Goal: Find contact information: Find contact information

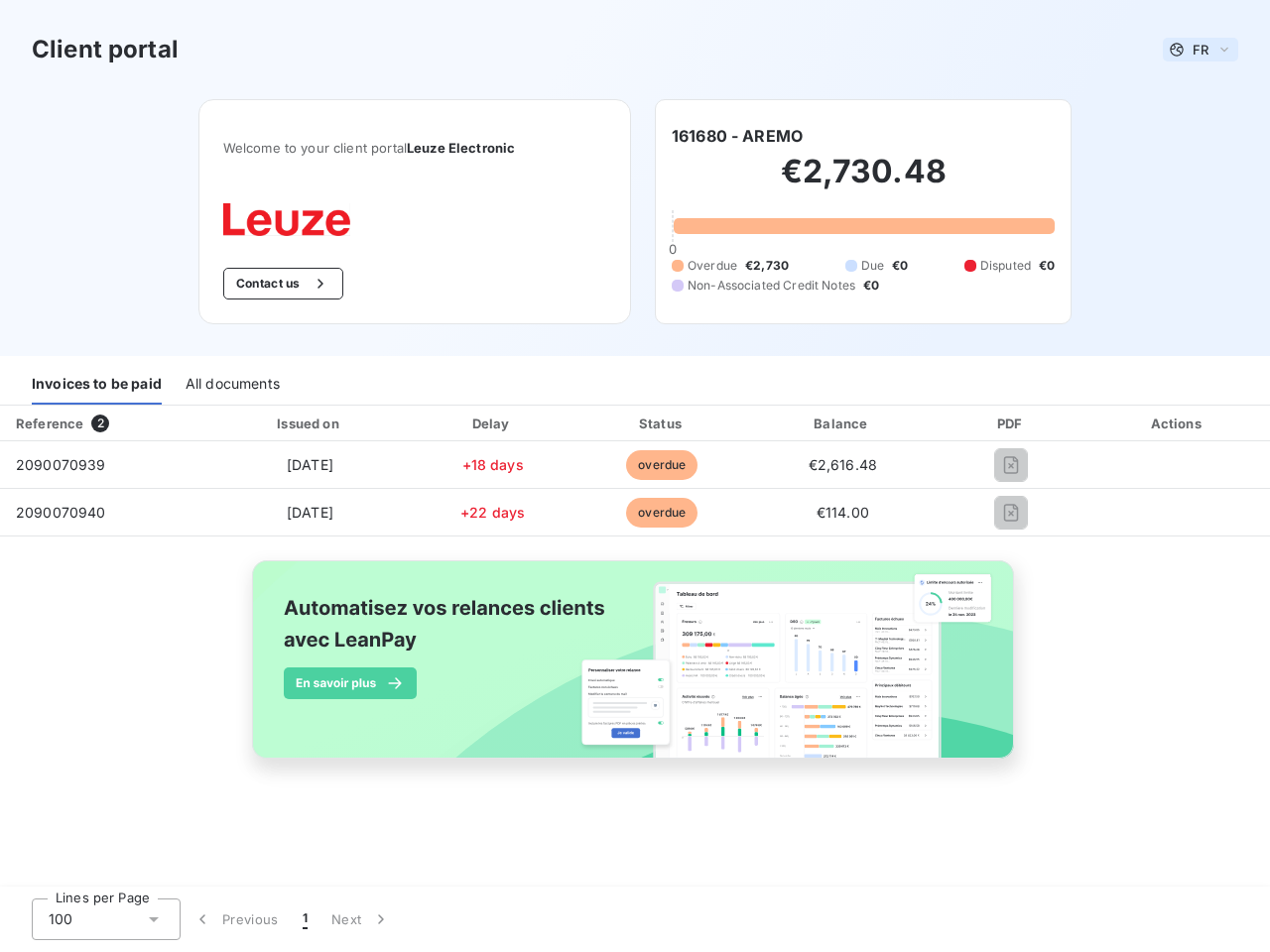
click at [1201, 50] on span "FR" at bounding box center [1201, 50] width 16 height 16
click at [281, 283] on button "Contact us" at bounding box center [284, 283] width 120 height 32
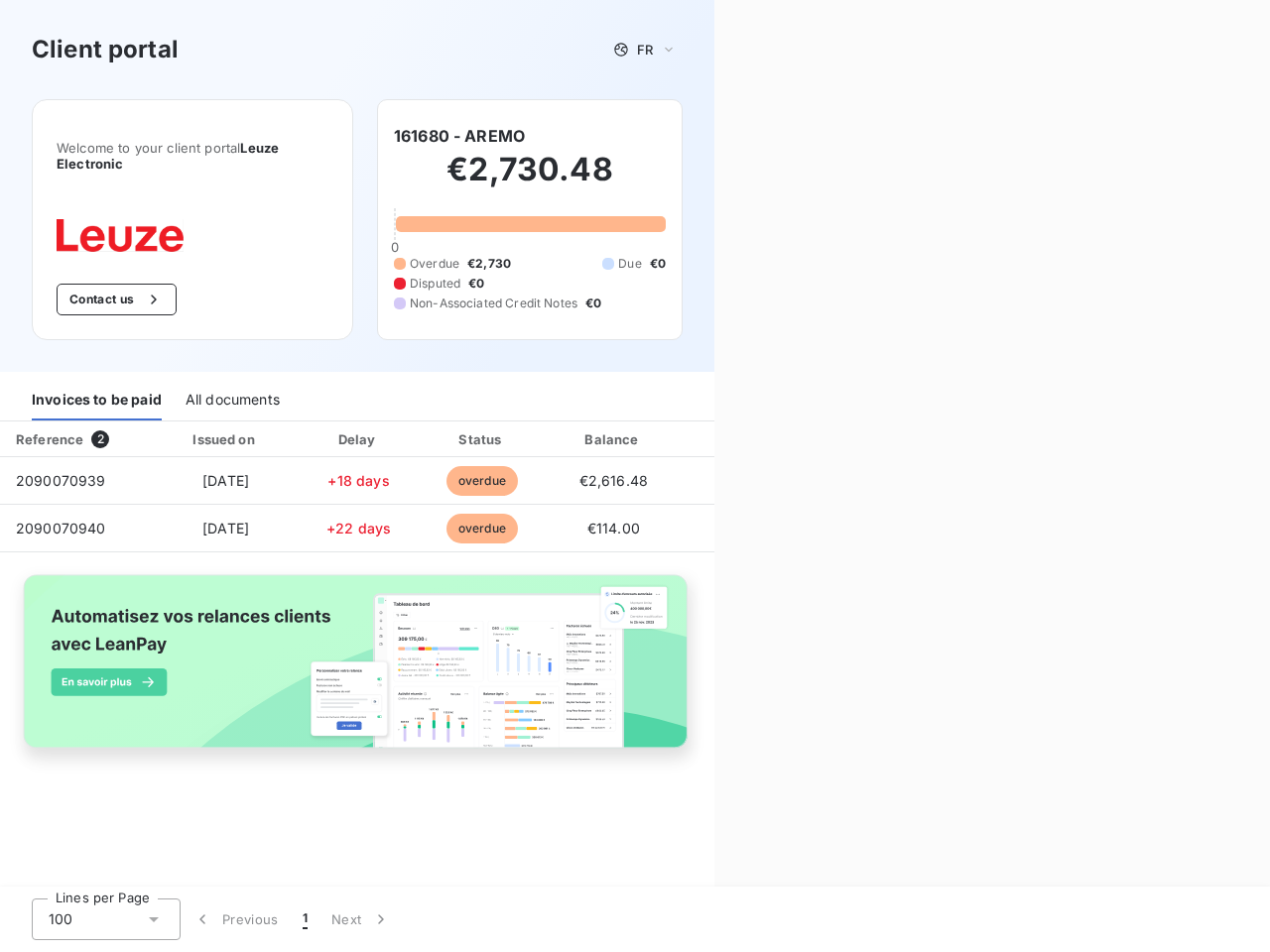
click at [737, 136] on div "Contact us Fill out the form below, and a member of our team will get back to y…" at bounding box center [992, 476] width 556 height 952
click at [96, 384] on div "Invoices to be paid" at bounding box center [97, 400] width 130 height 42
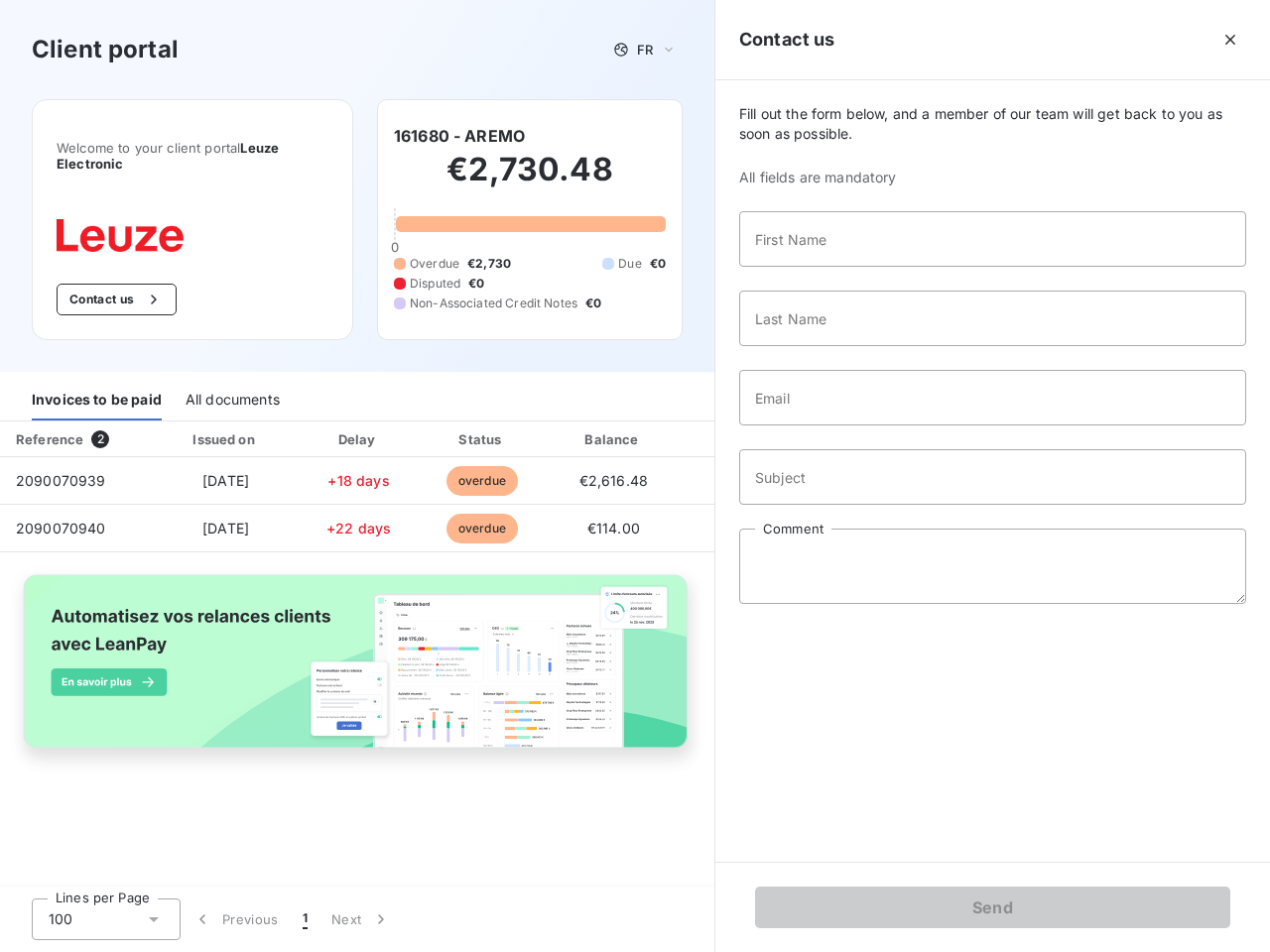
click at [232, 384] on div "All documents" at bounding box center [233, 400] width 94 height 42
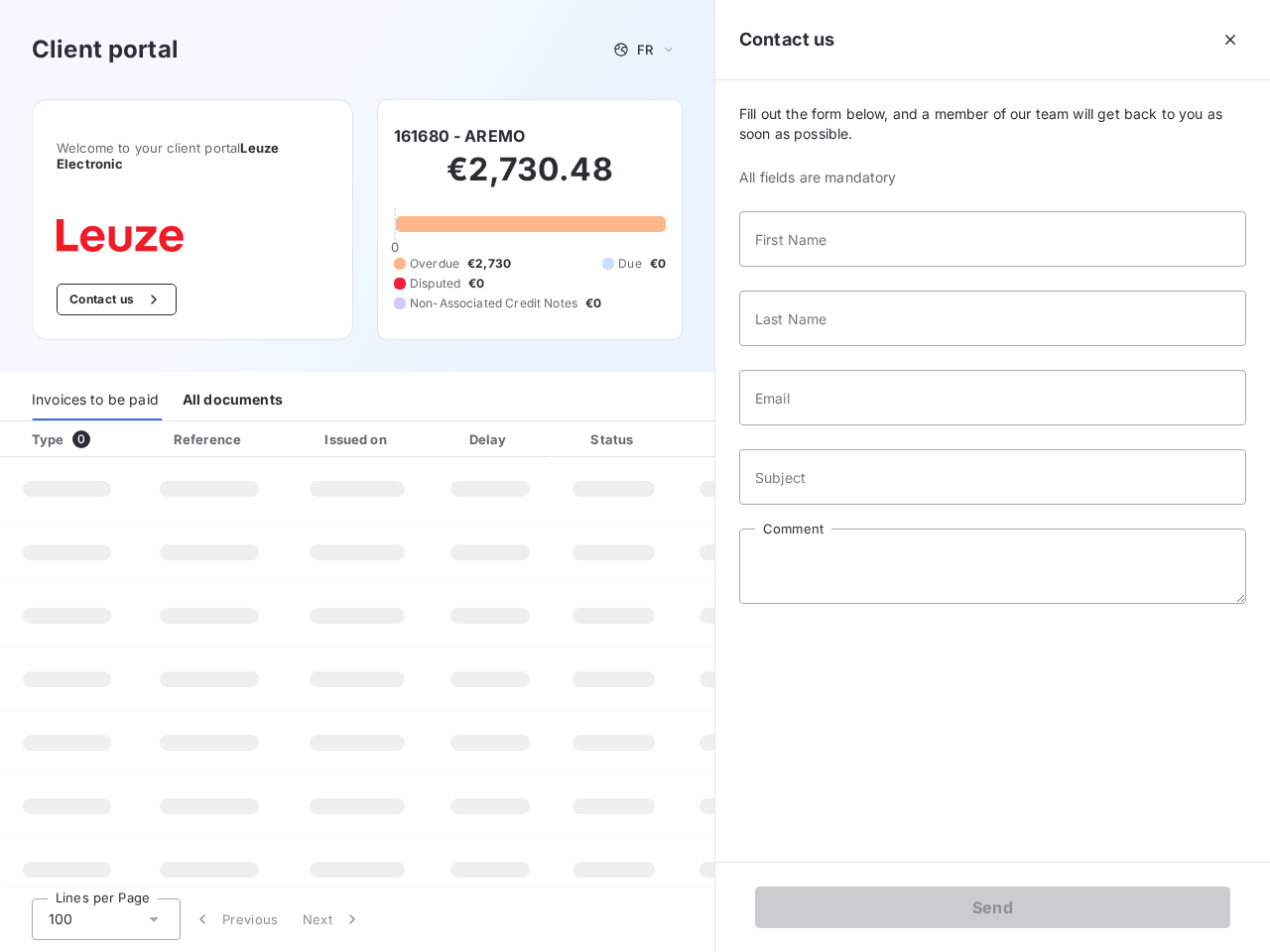
click at [104, 423] on th "Type 0" at bounding box center [67, 439] width 134 height 36
click at [309, 423] on th "Issued on" at bounding box center [356, 439] width 145 height 36
